Goal: Task Accomplishment & Management: Manage account settings

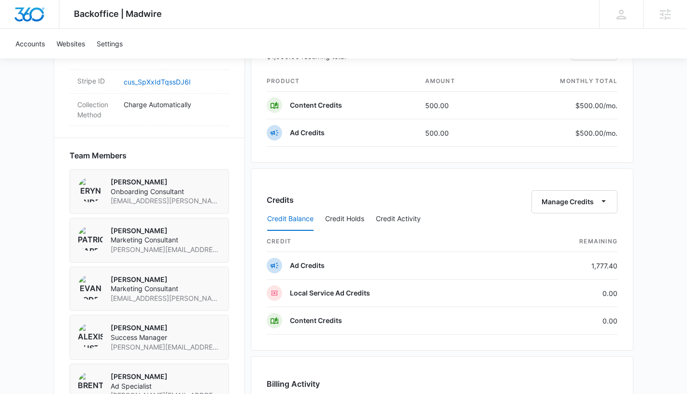
scroll to position [628, 0]
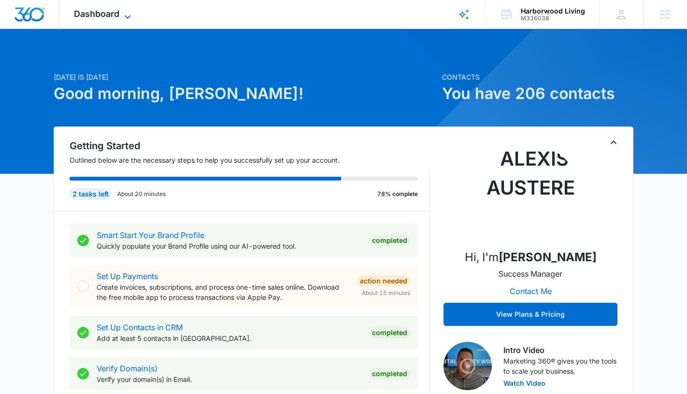
click at [109, 9] on span "Dashboard" at bounding box center [96, 14] width 45 height 10
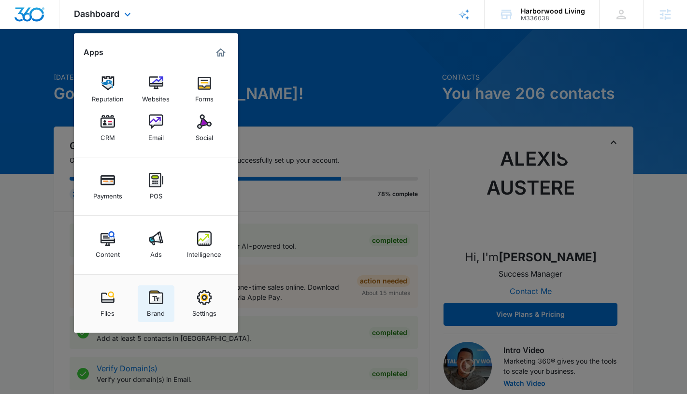
click at [156, 302] on img at bounding box center [156, 297] width 14 height 14
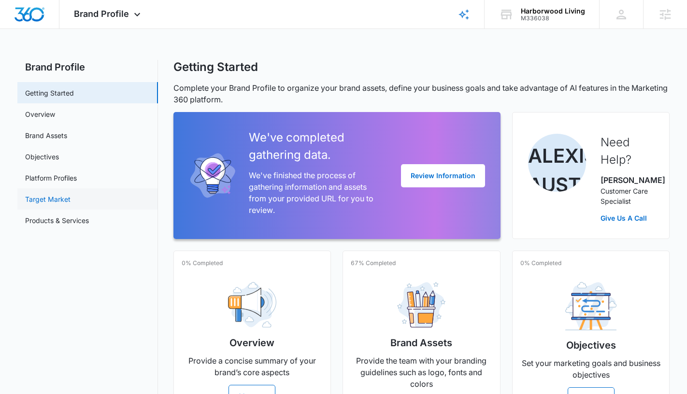
click at [57, 199] on link "Target Market" at bounding box center [47, 199] width 45 height 10
